Goal: Information Seeking & Learning: Learn about a topic

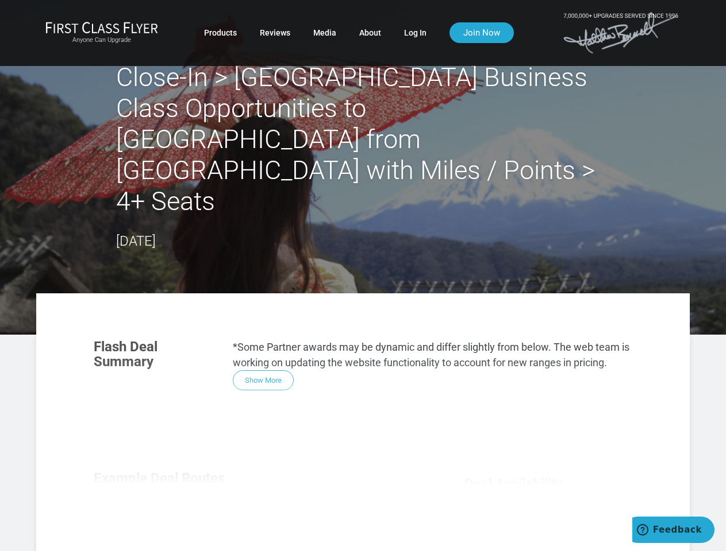
click at [362, 328] on section "Flash Deal Summary *Some Partner awards may be dynamic and differ slightly from…" at bounding box center [362, 365] width 561 height 74
click at [362, 391] on div "Flash Deal Summary *Some Partner awards may be dynamic and differ slightly from…" at bounding box center [362, 490] width 561 height 325
click at [263, 328] on div "Flash Deal Summary *Some Partner awards may be dynamic and differ slightly from…" at bounding box center [362, 490] width 561 height 325
click at [163, 480] on div "Flash Deal Summary *Some Partner awards may be dynamic and differ slightly from…" at bounding box center [362, 490] width 561 height 325
click at [257, 479] on div "Flash Deal Summary *Some Partner awards may be dynamic and differ slightly from…" at bounding box center [362, 490] width 561 height 325
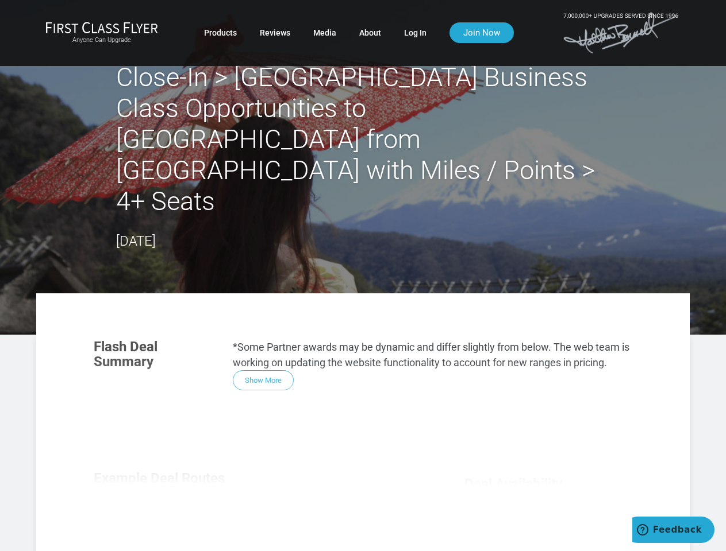
click at [352, 480] on div "Flash Deal Summary *Some Partner awards may be dynamic and differ slightly from…" at bounding box center [362, 490] width 561 height 325
click at [257, 531] on div "Flash Deal Summary *Some Partner awards may be dynamic and differ slightly from…" at bounding box center [362, 490] width 561 height 325
click at [257, 532] on div "Flash Deal Summary *Some Partner awards may be dynamic and differ slightly from…" at bounding box center [362, 490] width 561 height 325
click at [548, 548] on div "Flash Deal Summary *Some Partner awards may be dynamic and differ slightly from…" at bounding box center [362, 490] width 561 height 325
click at [673, 530] on span "Feedback" at bounding box center [677, 530] width 49 height 10
